Goal: Transaction & Acquisition: Register for event/course

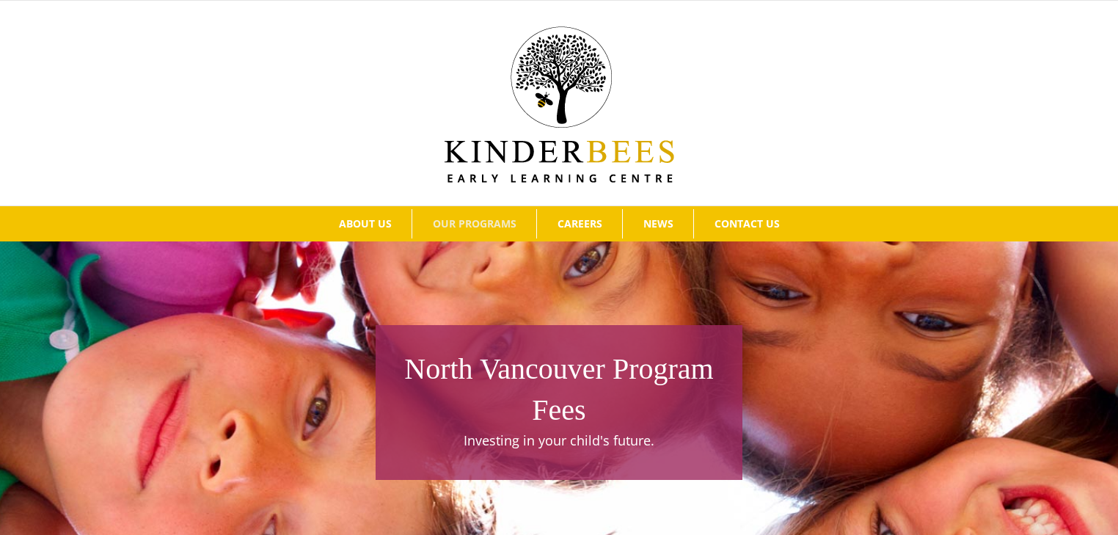
click at [505, 153] on img at bounding box center [560, 104] width 230 height 156
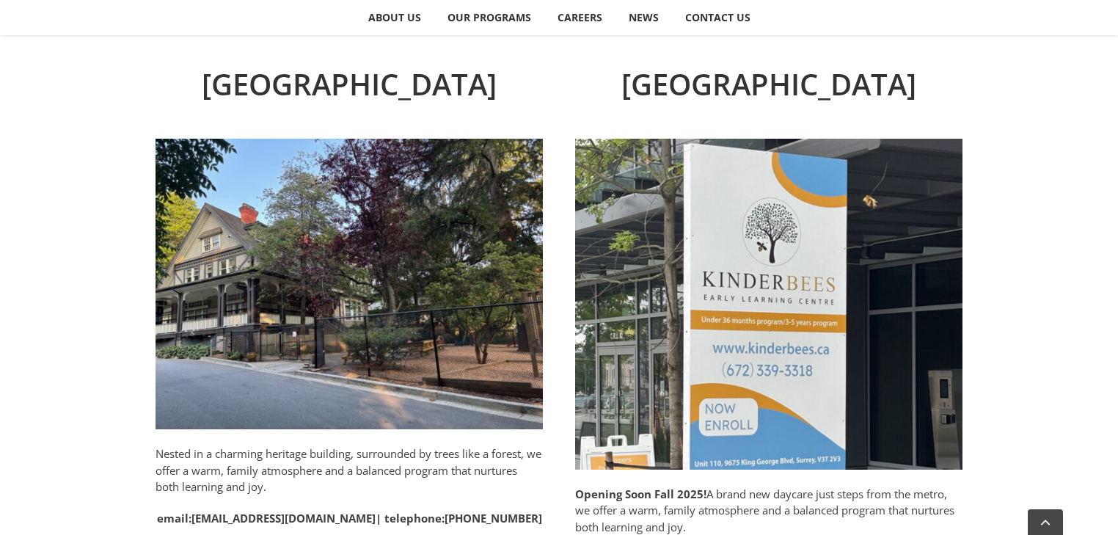
scroll to position [705, 0]
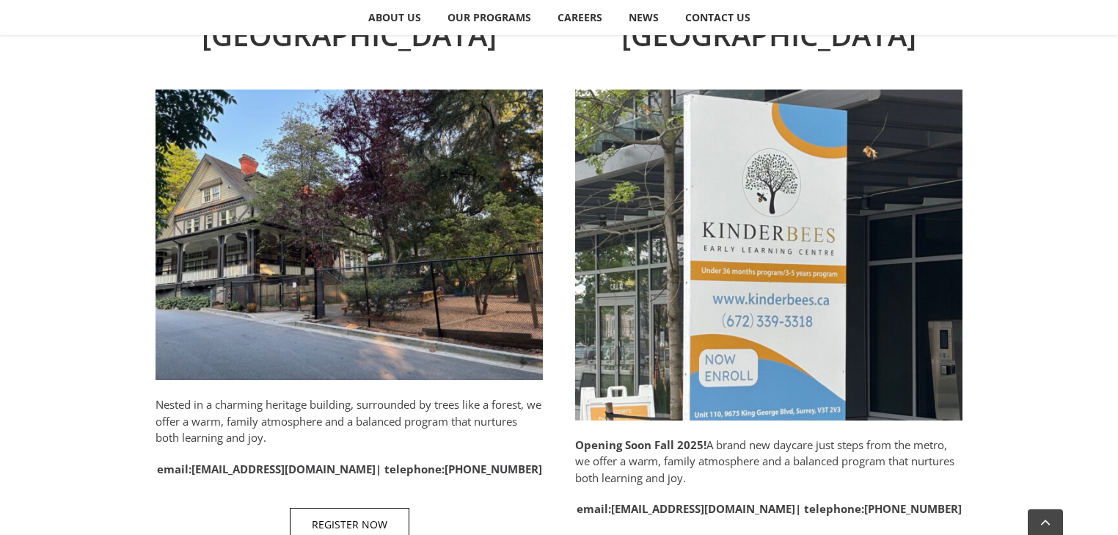
click at [343, 244] on img at bounding box center [349, 235] width 387 height 291
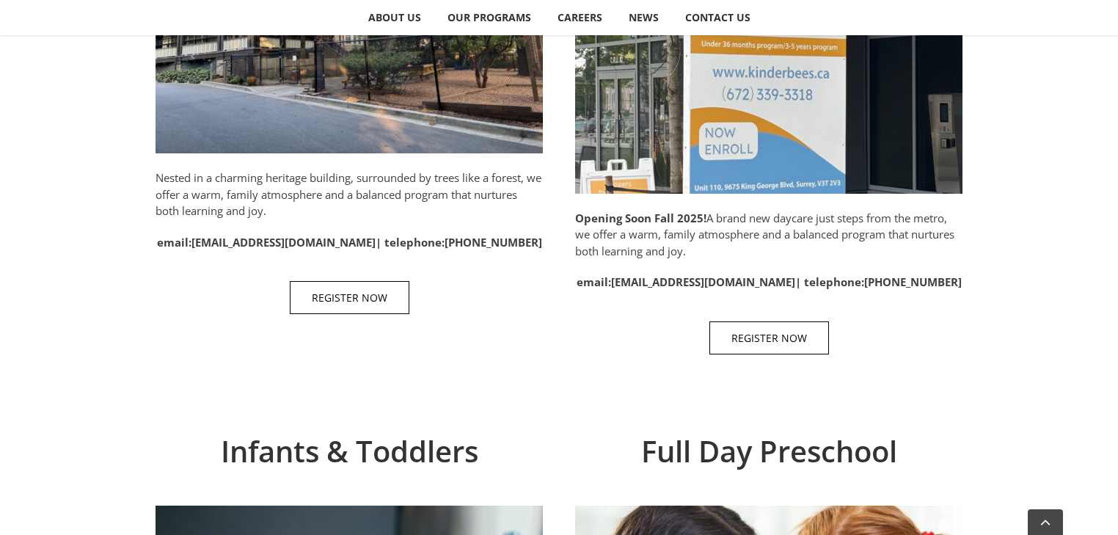
scroll to position [939, 0]
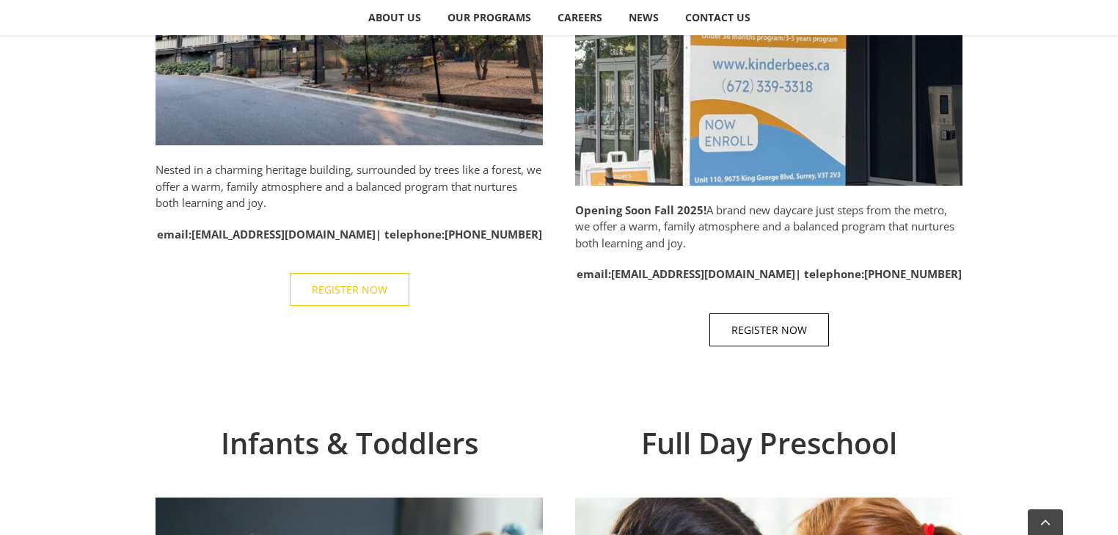
click at [374, 296] on link "REGISTER NOW" at bounding box center [350, 289] width 120 height 33
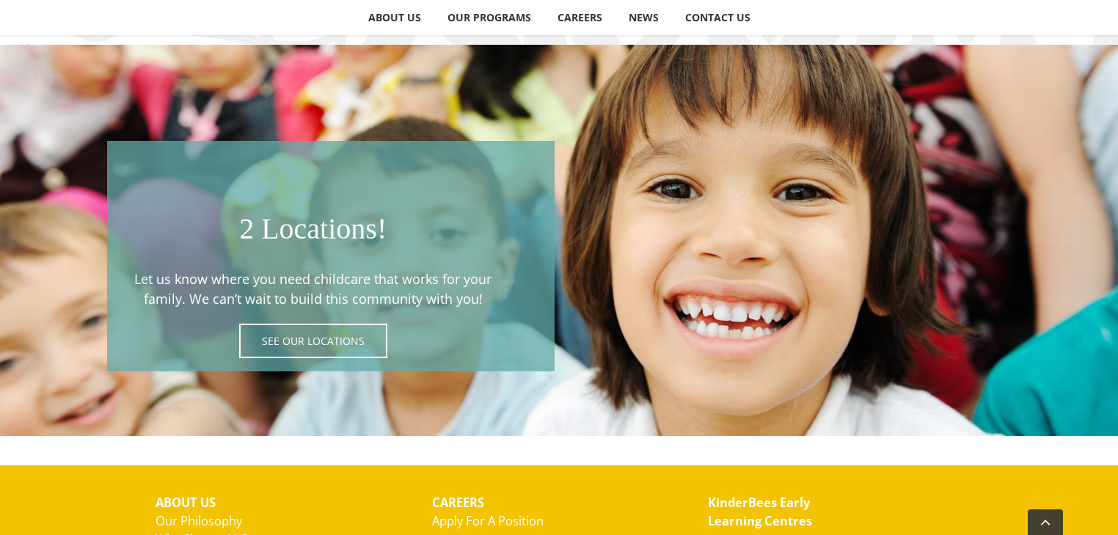
scroll to position [2525, 0]
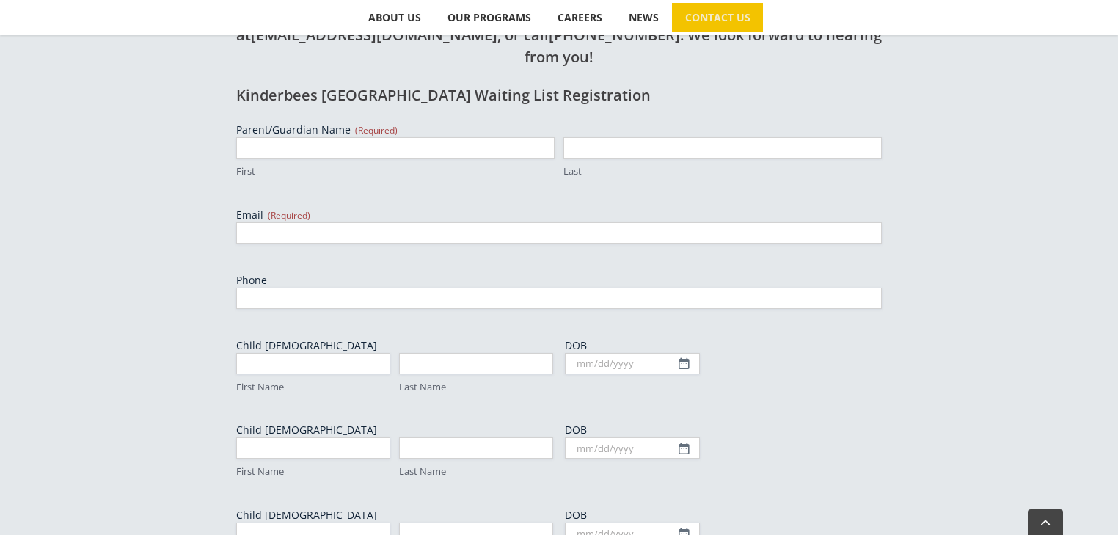
scroll to position [587, 0]
